Goal: Task Accomplishment & Management: Manage account settings

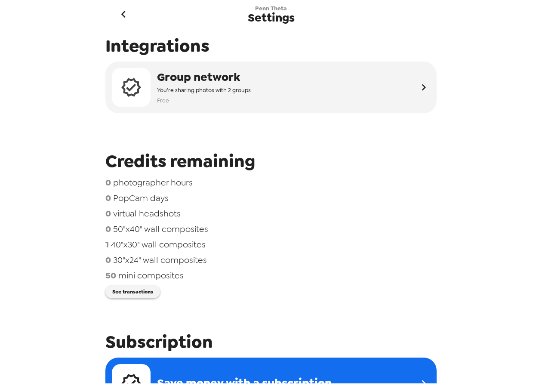
drag, startPoint x: 205, startPoint y: 94, endPoint x: 215, endPoint y: 177, distance: 83.2
click at [215, 174] on div "Integrations Group network You're sharing photos with 2 groups Free Credits rem…" at bounding box center [271, 205] width 344 height 355
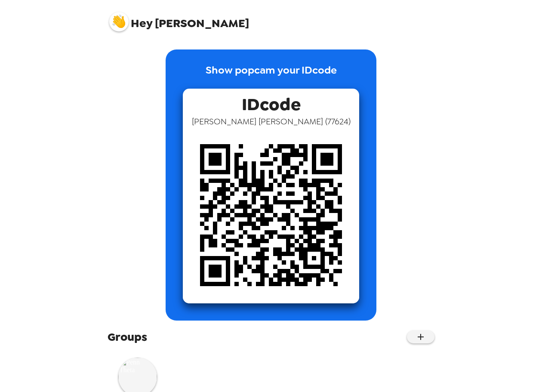
scroll to position [31, 0]
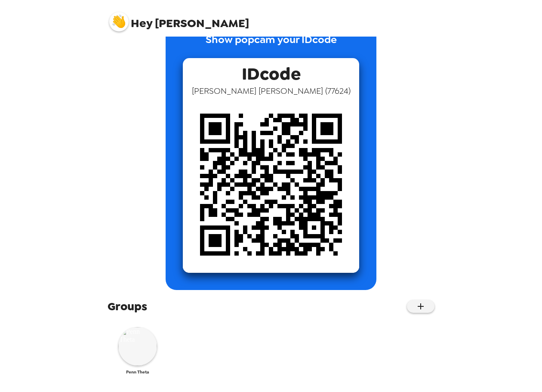
click at [144, 359] on img at bounding box center [137, 346] width 39 height 39
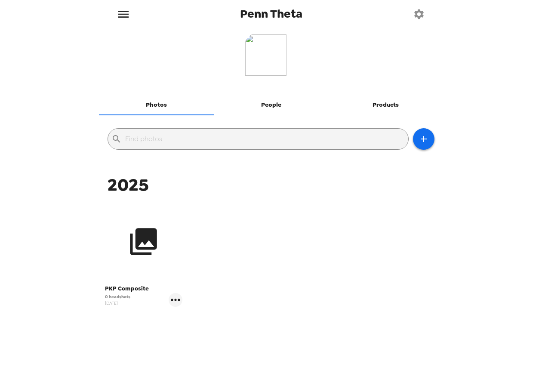
click at [156, 231] on icon "button" at bounding box center [143, 241] width 27 height 27
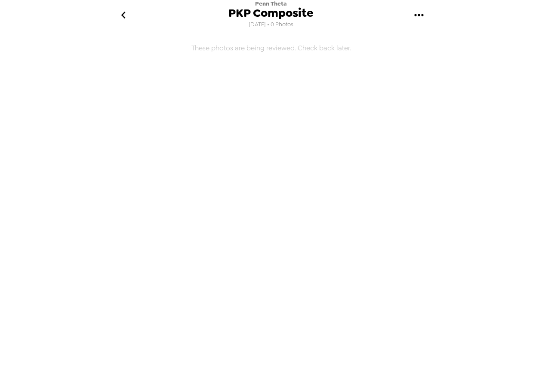
click at [123, 12] on icon "go back" at bounding box center [123, 15] width 4 height 7
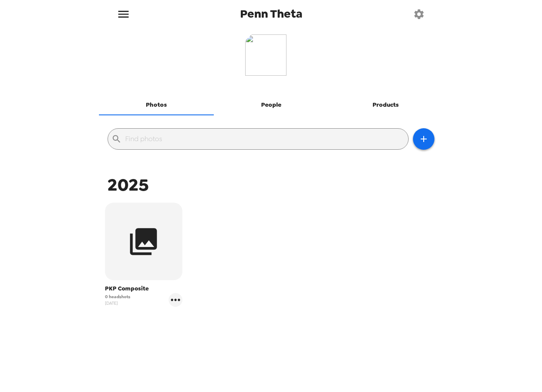
click at [346, 138] on input "text" at bounding box center [264, 139] width 279 height 14
click at [429, 139] on button "button" at bounding box center [423, 138] width 21 height 21
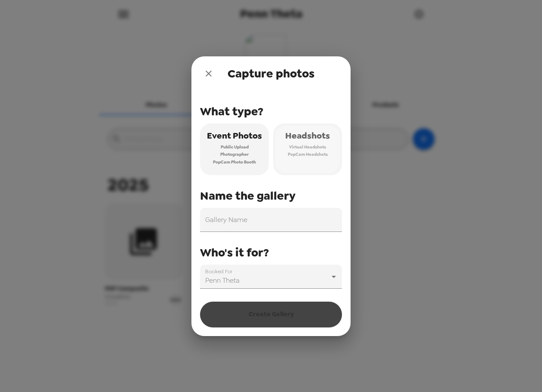
click at [309, 150] on span "Virtual Headshots" at bounding box center [307, 147] width 37 height 8
click at [266, 223] on input "Gallery Name" at bounding box center [271, 220] width 142 height 24
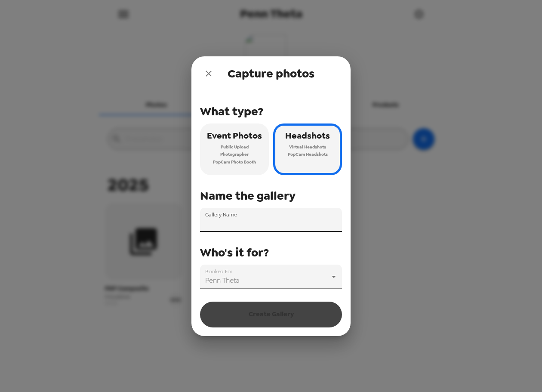
type input "PKP Composite"
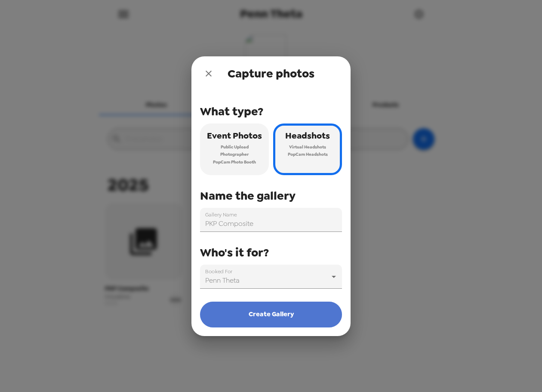
click at [284, 312] on button "Create Gallery" at bounding box center [271, 314] width 142 height 26
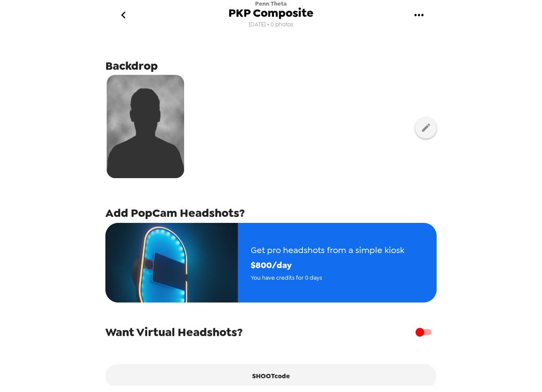
click at [144, 114] on img at bounding box center [145, 126] width 77 height 103
click at [425, 122] on button "button" at bounding box center [425, 127] width 21 height 21
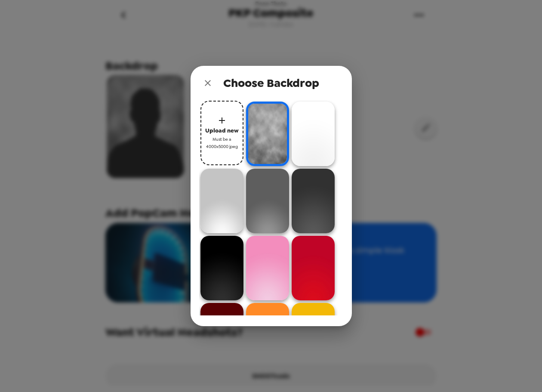
click at [273, 127] on img at bounding box center [267, 133] width 43 height 64
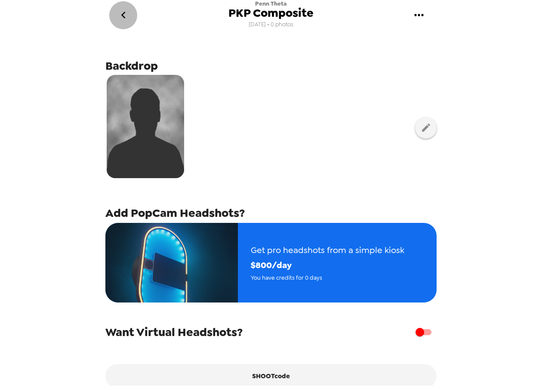
click at [130, 15] on icon "go back" at bounding box center [123, 15] width 14 height 14
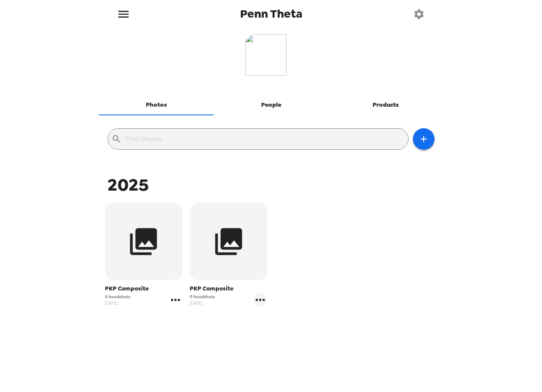
click at [179, 299] on icon "gallery menu" at bounding box center [175, 299] width 9 height 2
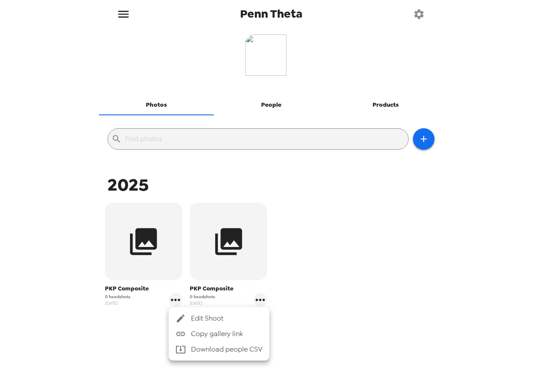
click at [268, 106] on div at bounding box center [271, 196] width 542 height 392
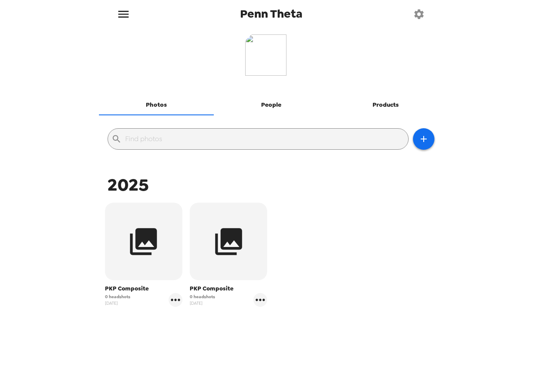
click at [269, 99] on button "People" at bounding box center [271, 105] width 115 height 21
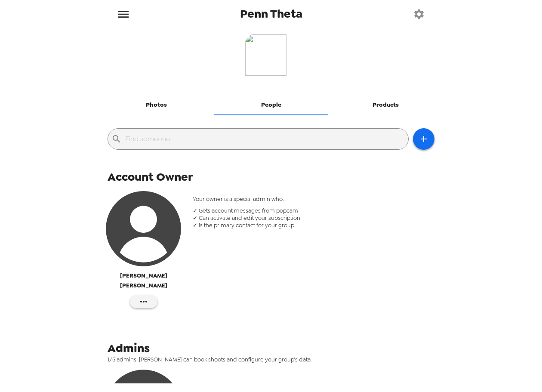
click at [155, 98] on button "Photos" at bounding box center [156, 105] width 115 height 21
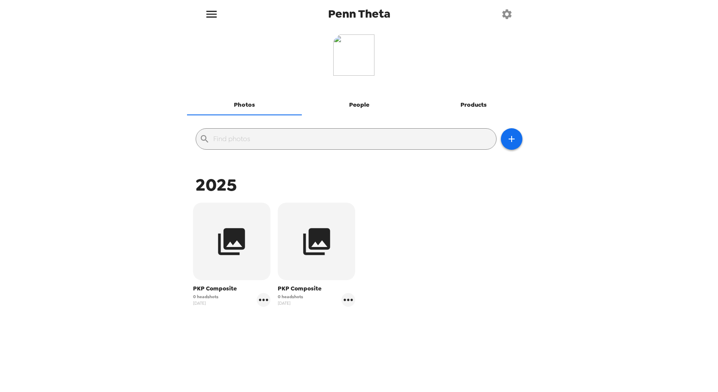
scroll to position [9, 0]
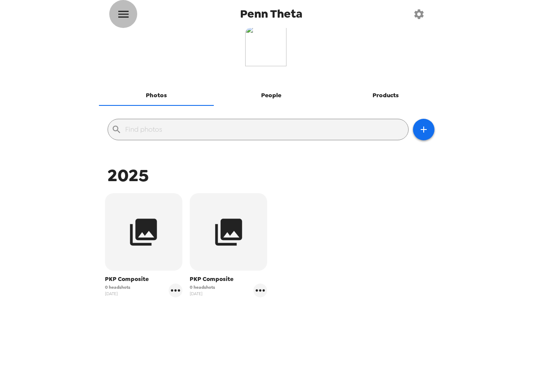
click at [119, 13] on icon "menu" at bounding box center [123, 14] width 10 height 7
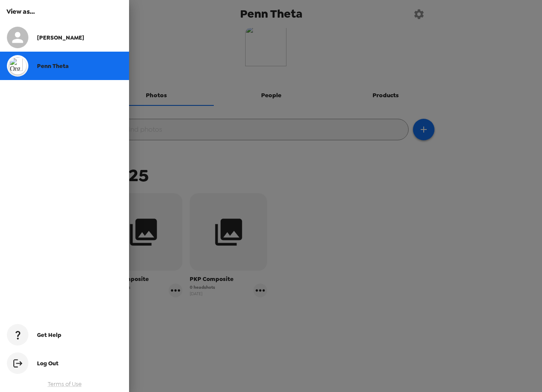
click at [69, 39] on div "Charlie" at bounding box center [79, 37] width 85 height 7
